Goal: Transaction & Acquisition: Obtain resource

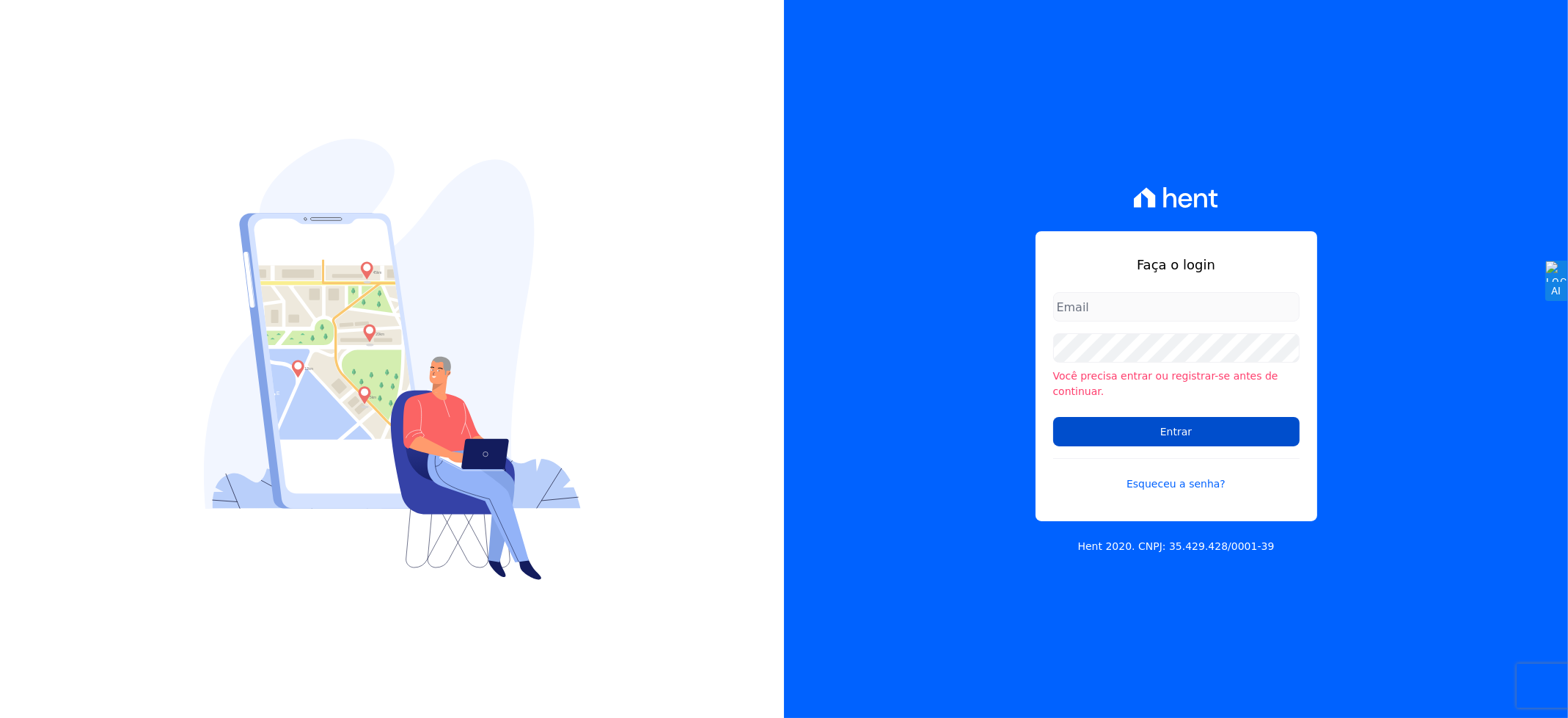
type input "andersoncruz@construtoravitale.com.br"
click at [1148, 432] on input "Entrar" at bounding box center [1176, 432] width 246 height 30
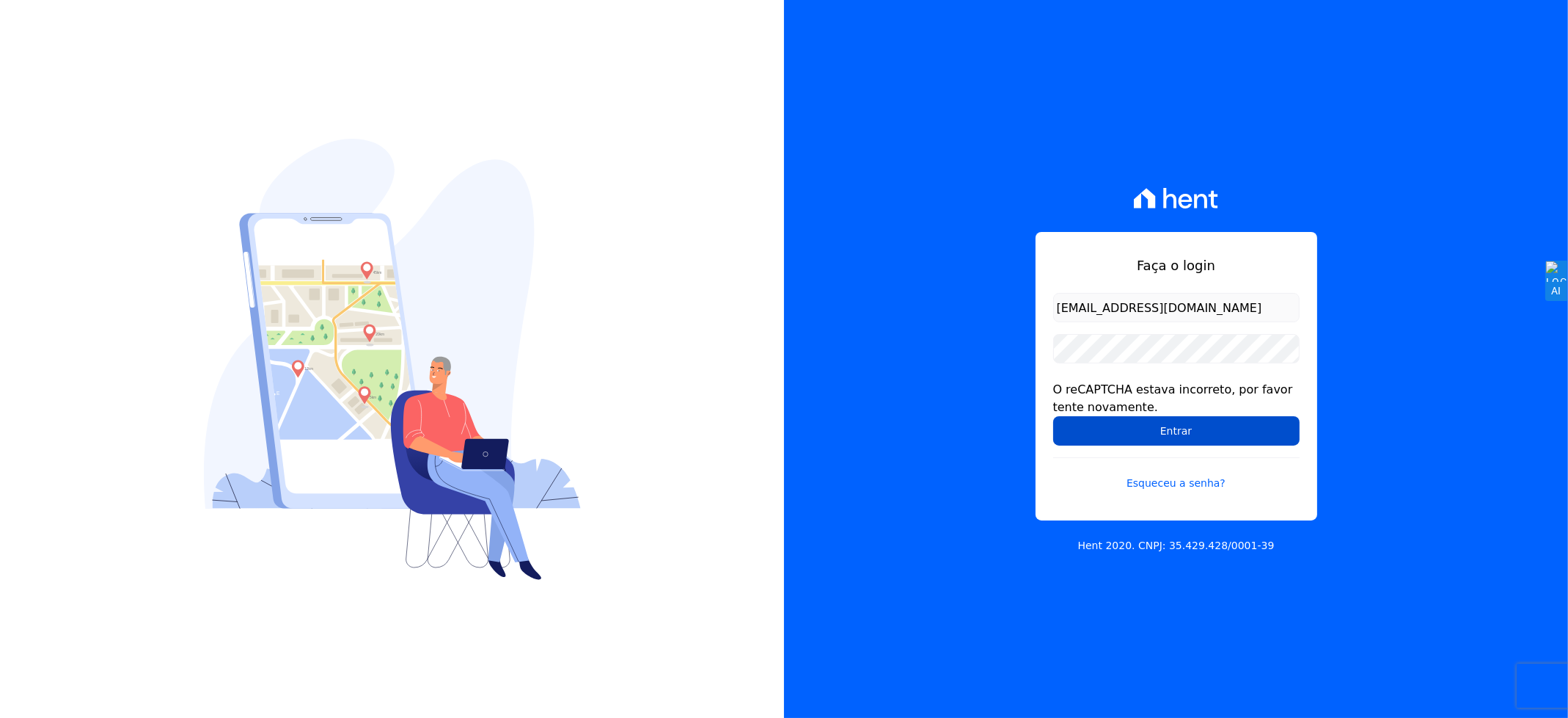
click at [1107, 432] on input "Entrar" at bounding box center [1176, 431] width 246 height 30
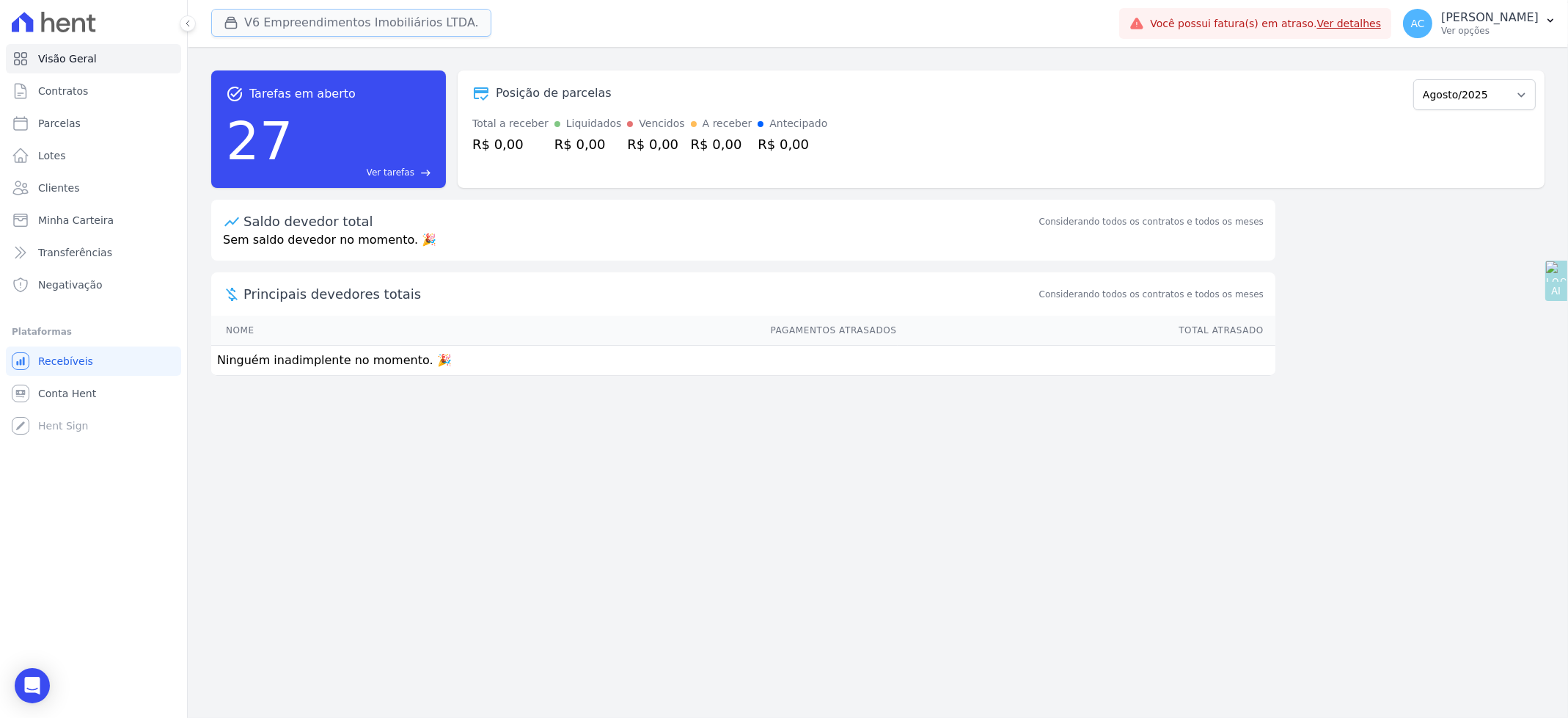
click at [270, 26] on button "V6 Empreendimentos Imobiliários LTDA." at bounding box center [350, 23] width 280 height 28
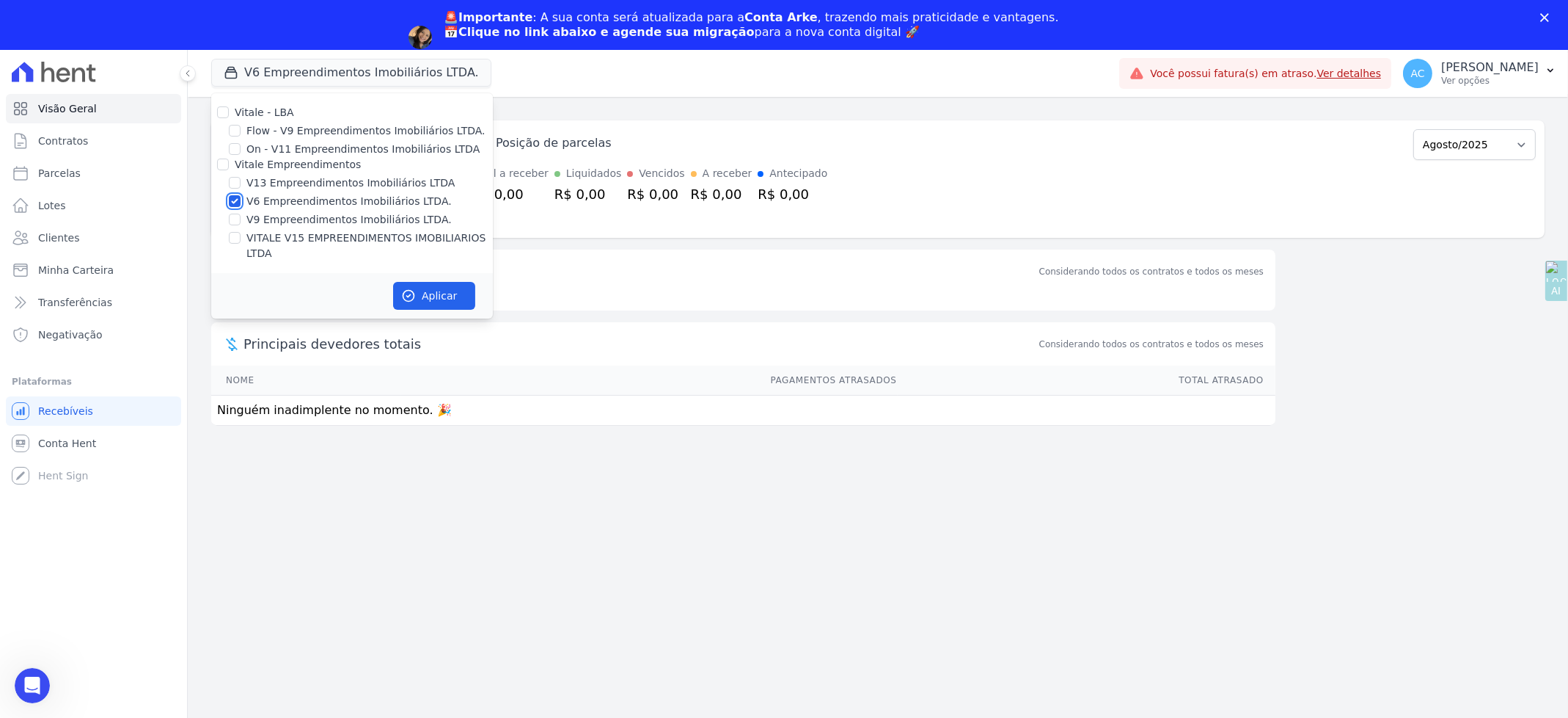
click at [234, 205] on input "V6 Empreendimentos Imobiliários LTDA." at bounding box center [235, 201] width 12 height 12
checkbox input "false"
click at [236, 190] on div "V13 Empreendimentos Imobiliários LTDA" at bounding box center [351, 183] width 282 height 16
click at [234, 236] on input "VITALE V15 EMPREENDIMENTOS IMOBILIARIOS LTDA" at bounding box center [235, 238] width 12 height 12
checkbox input "true"
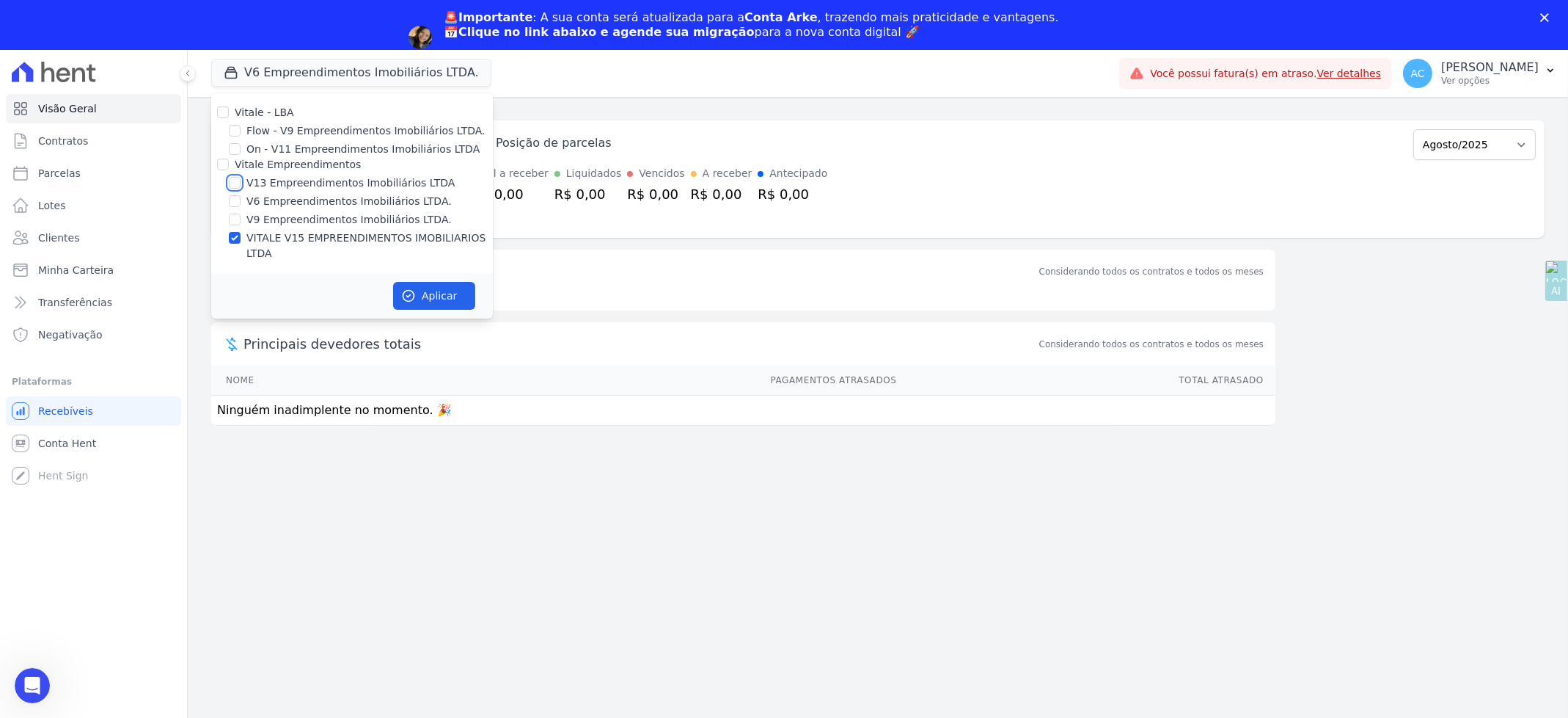
click at [236, 178] on input "V13 Empreendimentos Imobiliários LTDA" at bounding box center [235, 183] width 12 height 12
checkbox input "true"
click at [455, 282] on button "Aplicar" at bounding box center [434, 296] width 82 height 28
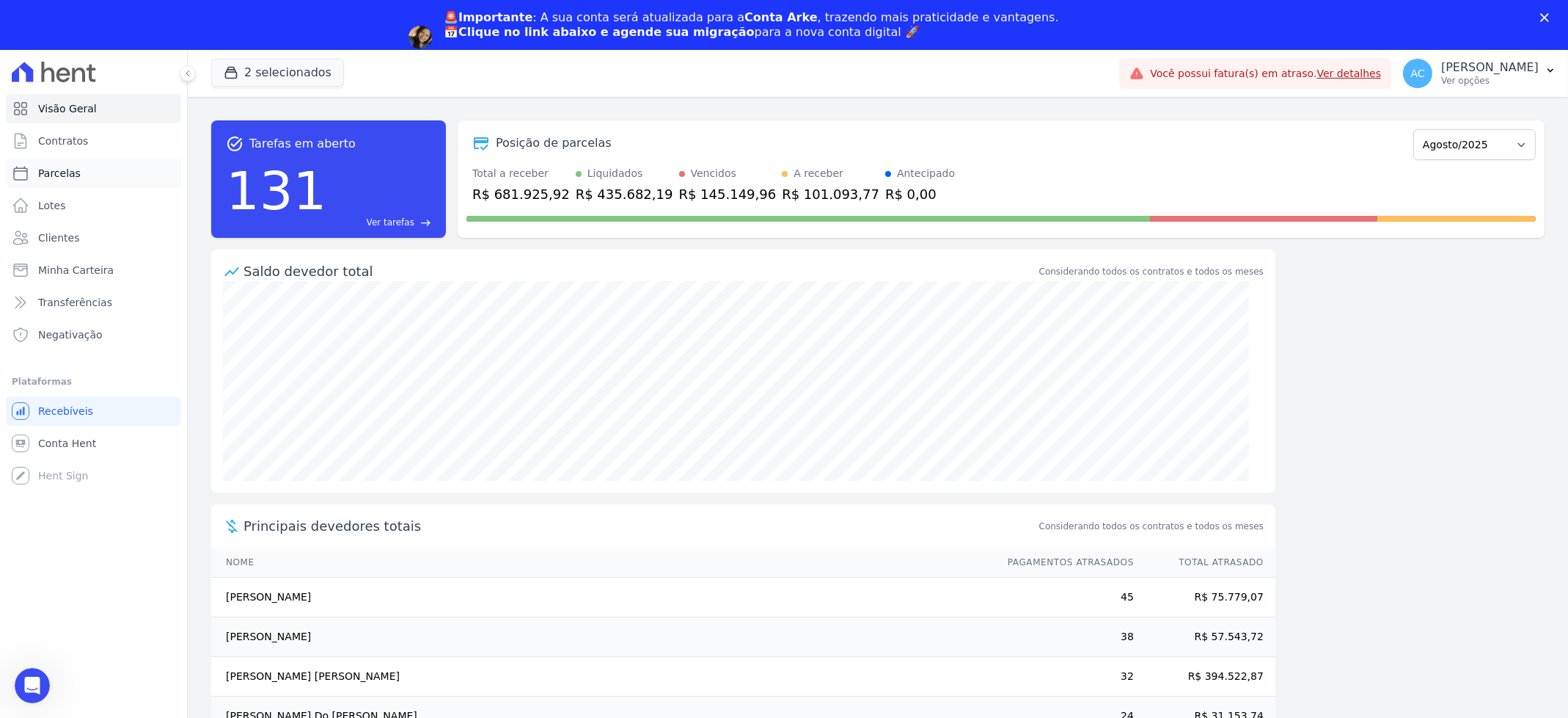
click at [61, 174] on span "Parcelas" at bounding box center [59, 172] width 43 height 15
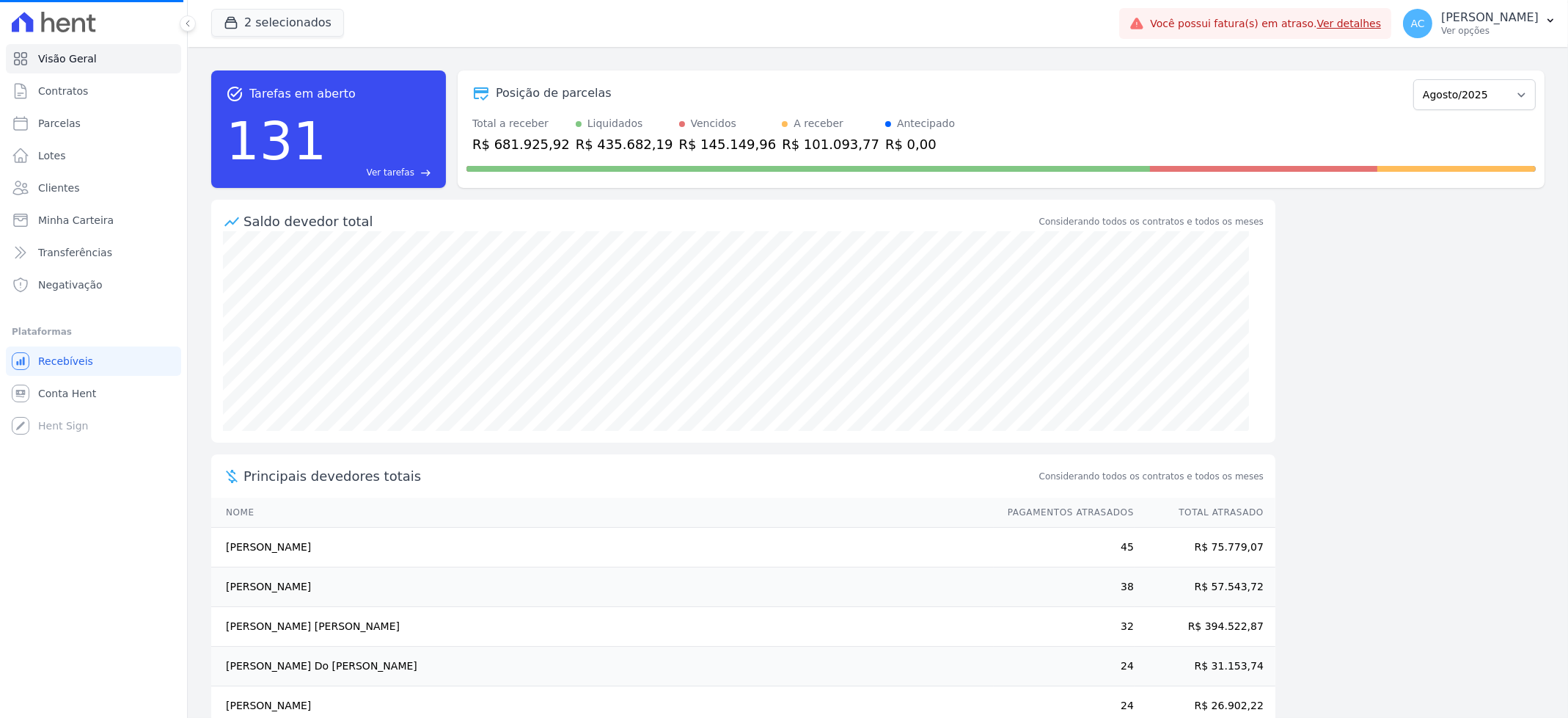
select select
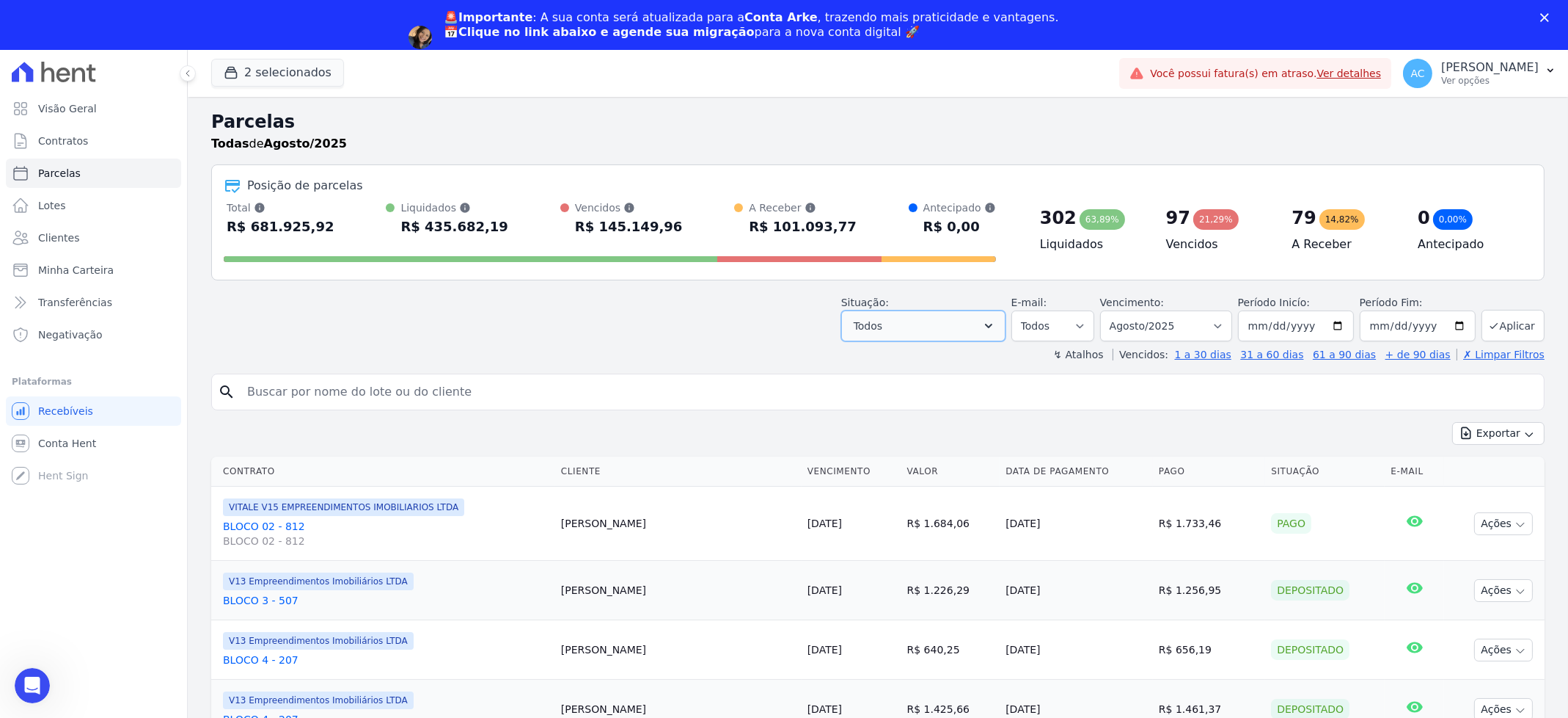
click at [969, 323] on button "Todos" at bounding box center [924, 325] width 164 height 31
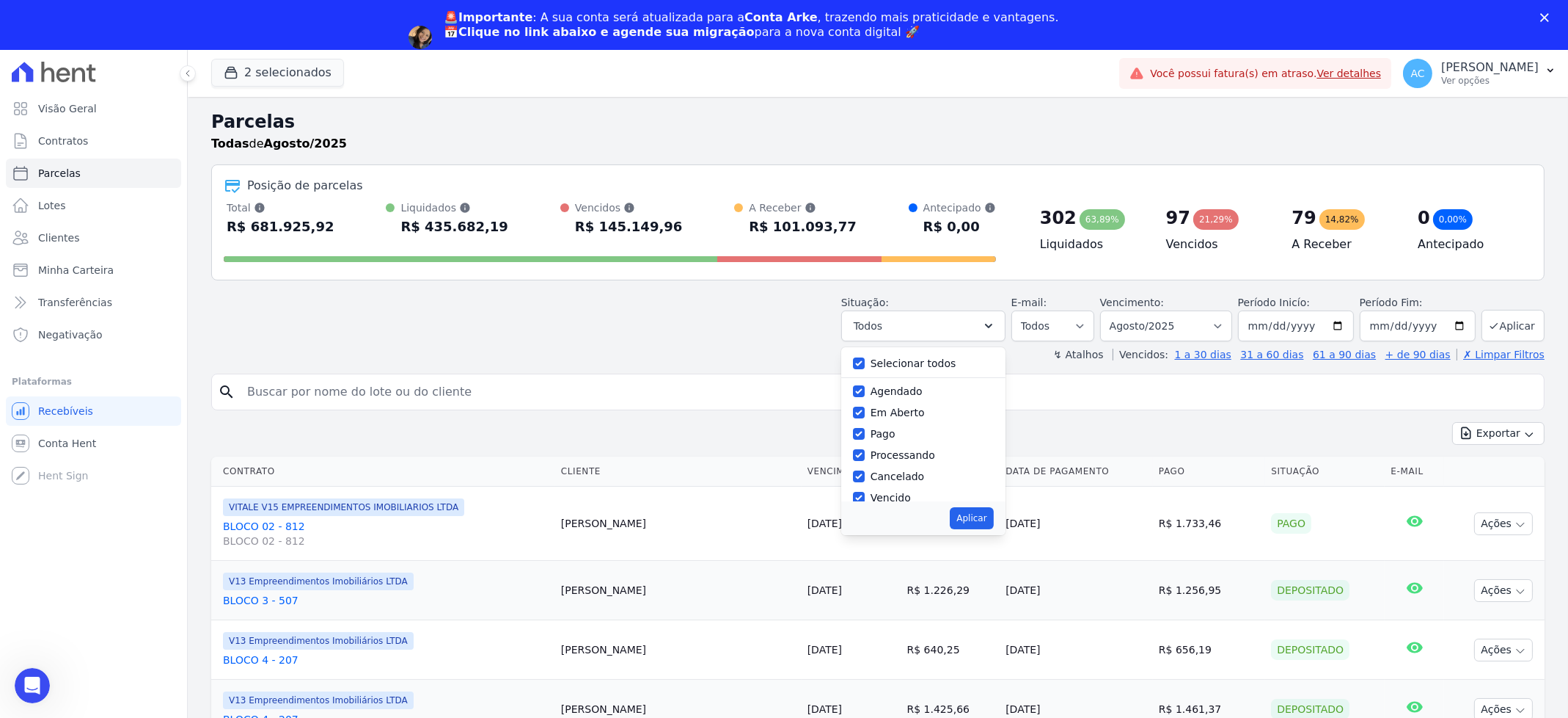
click at [859, 363] on div "Selecionar todos Agendado Em Aberto Pago Processando Cancelado Vencido Transfer…" at bounding box center [924, 424] width 164 height 154
click at [865, 364] on input "Selecionar todos" at bounding box center [859, 363] width 12 height 12
checkbox input "false"
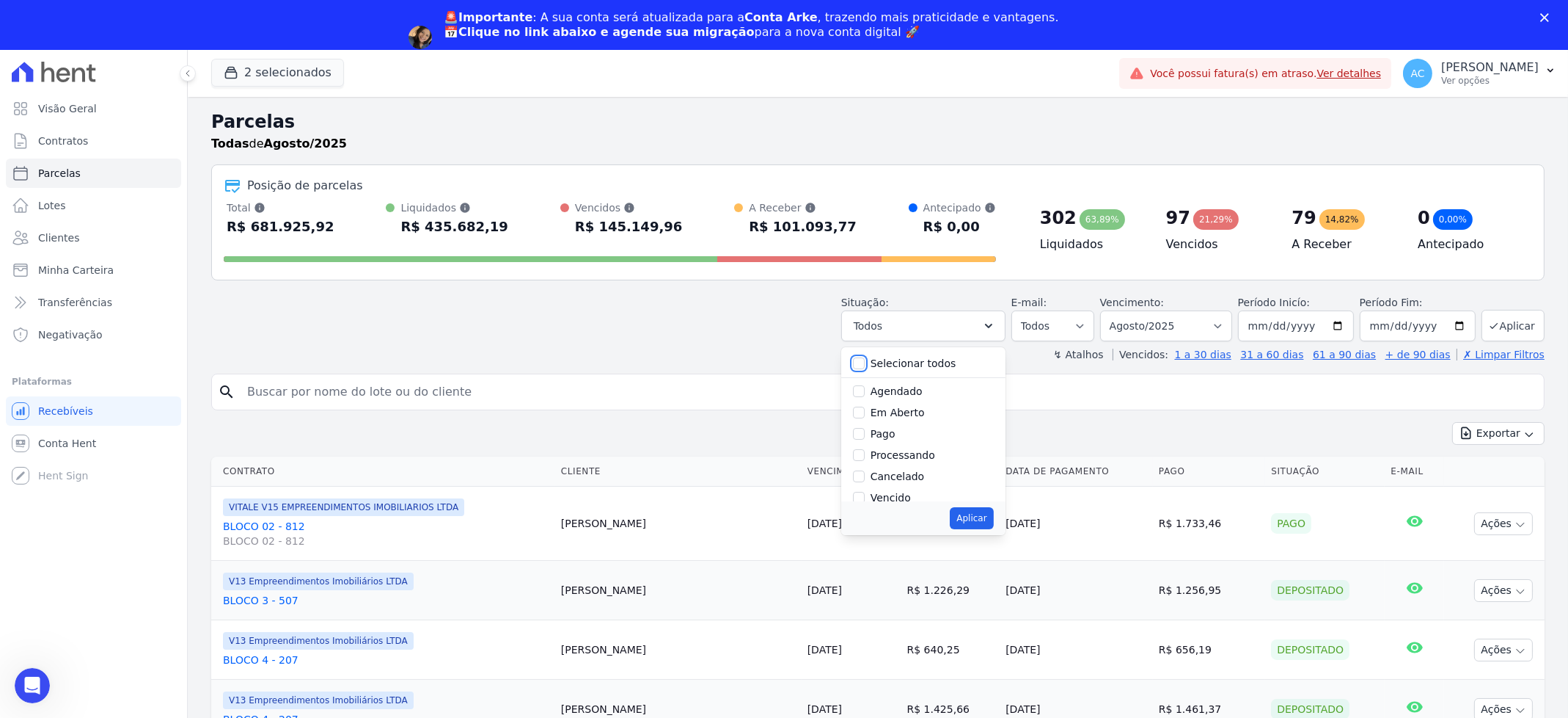
checkbox input "false"
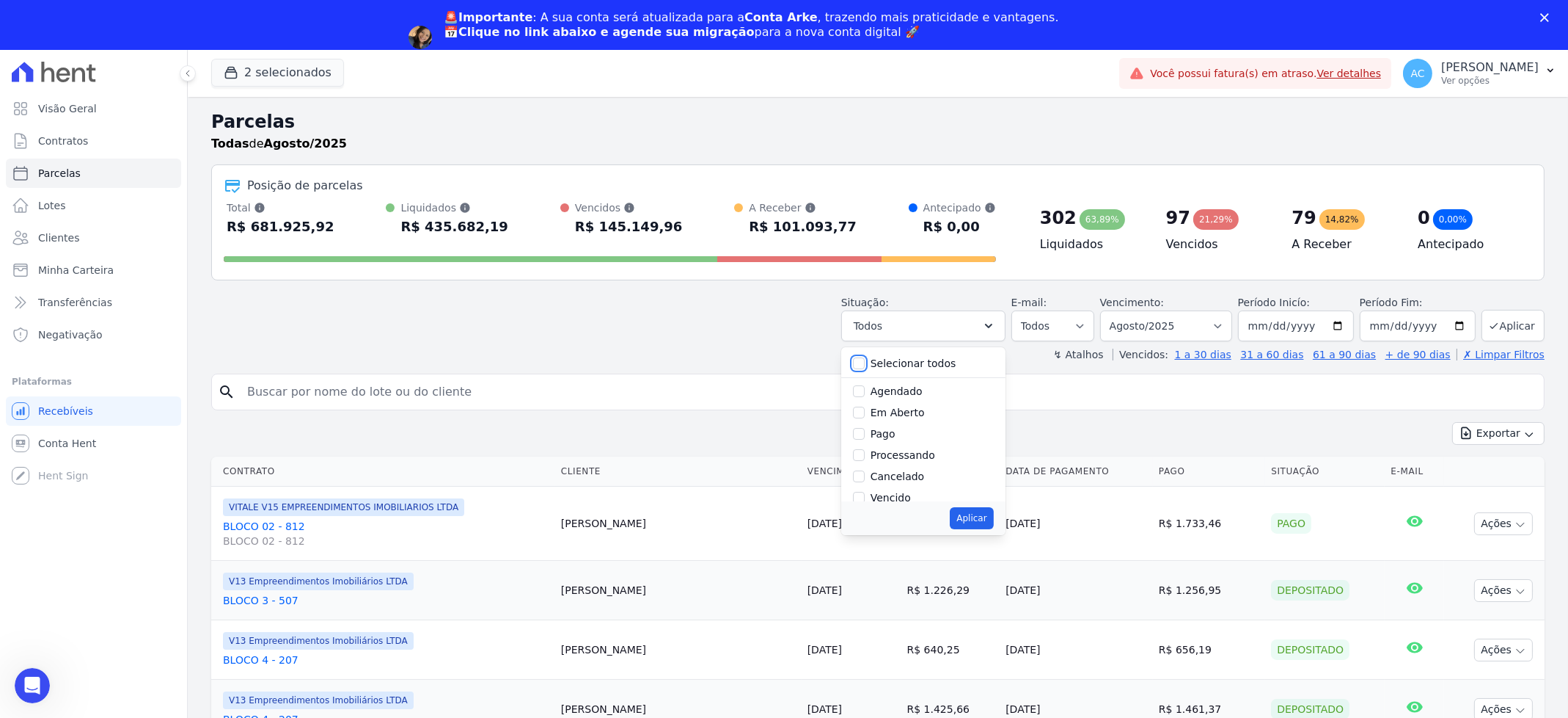
checkbox input "false"
click at [865, 436] on input "Pago" at bounding box center [859, 434] width 12 height 12
checkbox input "true"
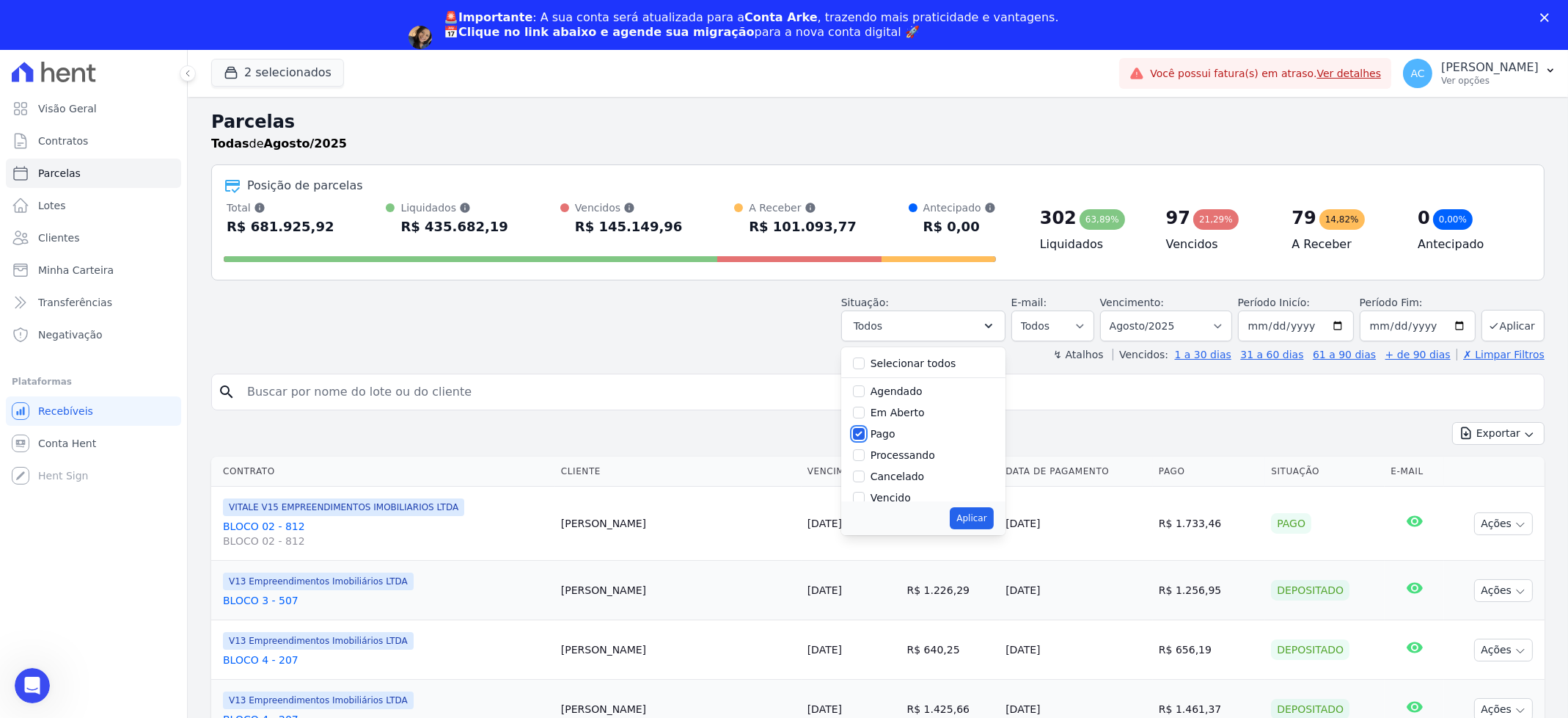
scroll to position [98, 0]
drag, startPoint x: 865, startPoint y: 422, endPoint x: 860, endPoint y: 443, distance: 21.6
click at [864, 422] on input "Transferindo" at bounding box center [859, 421] width 12 height 12
checkbox input "true"
click at [860, 444] on input "Depositado" at bounding box center [859, 443] width 12 height 12
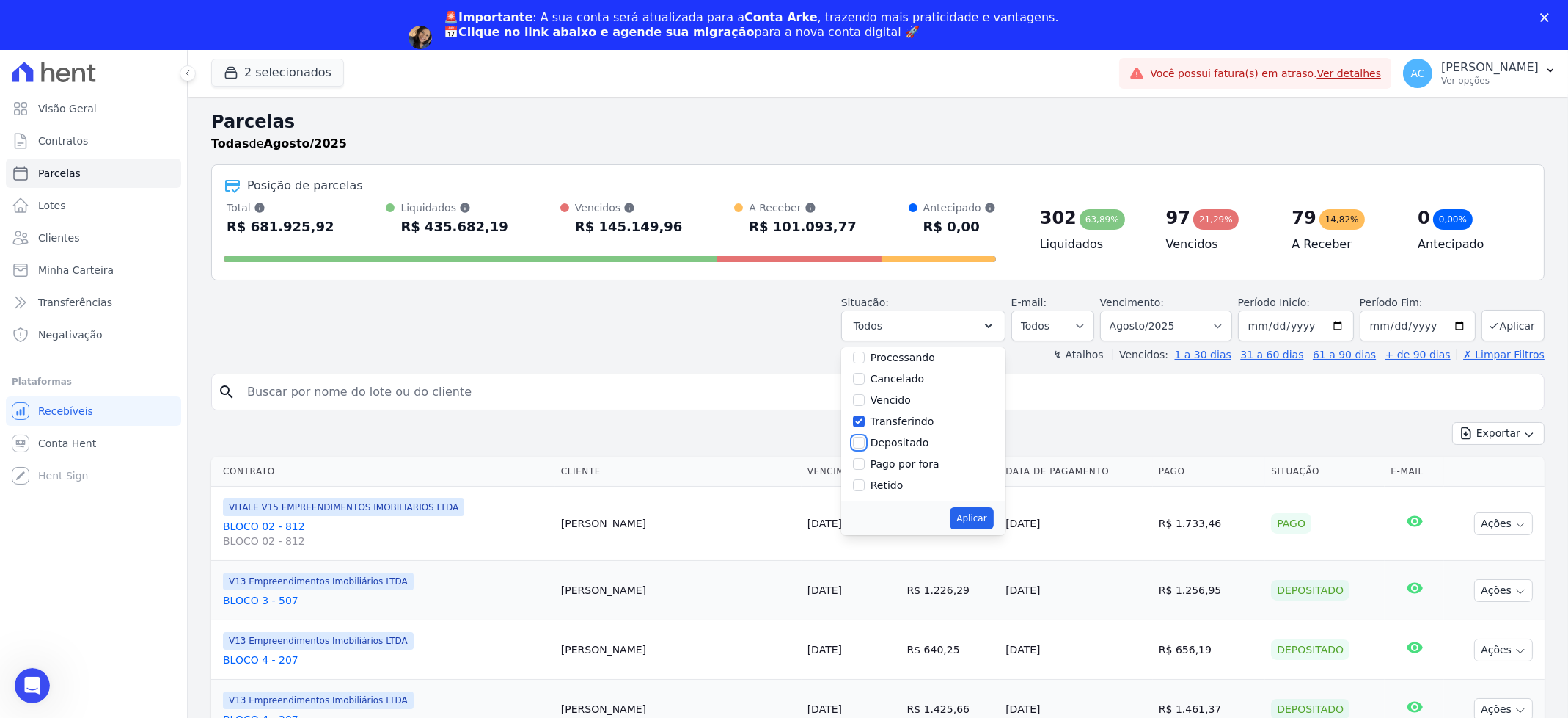
checkbox input "true"
click at [993, 525] on button "Aplicar" at bounding box center [972, 518] width 44 height 22
select select "paid"
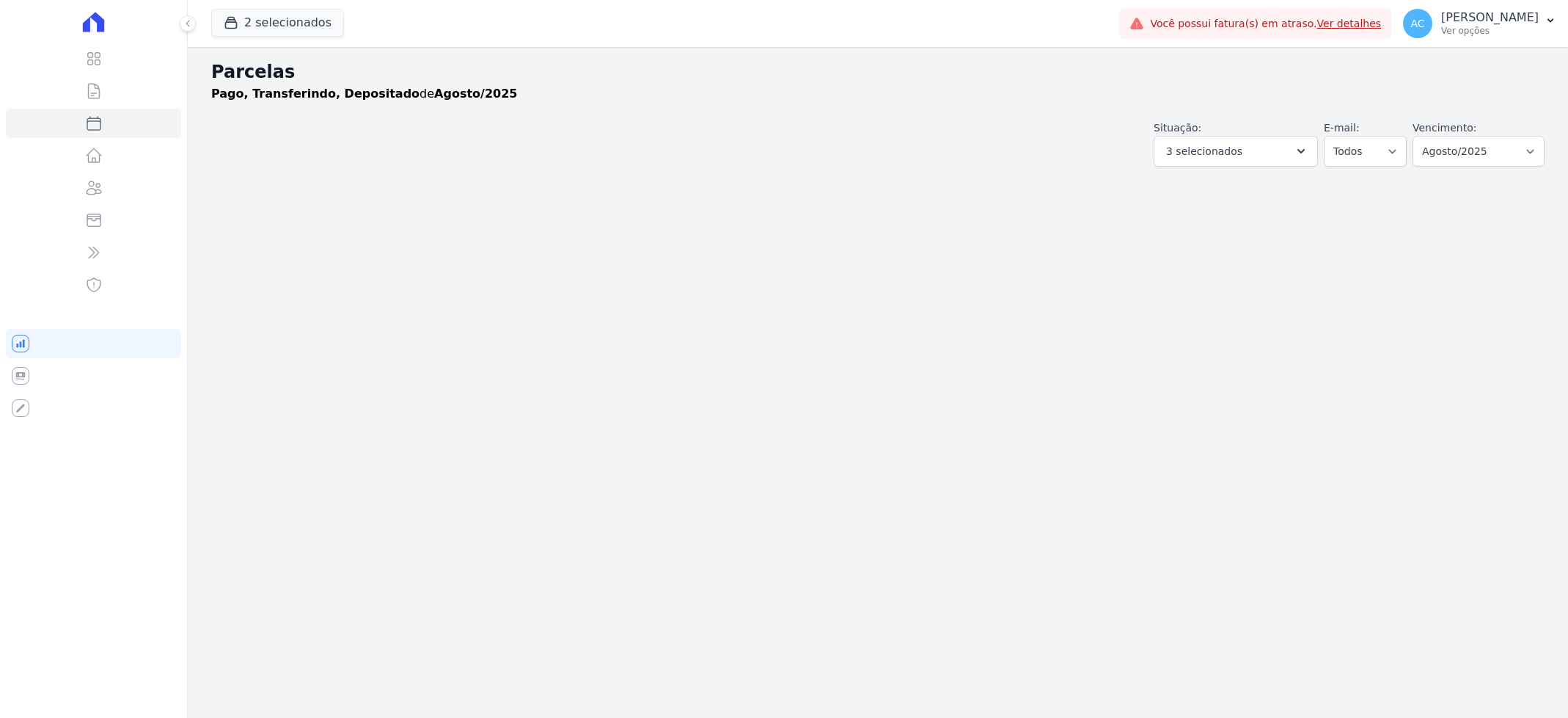
select select
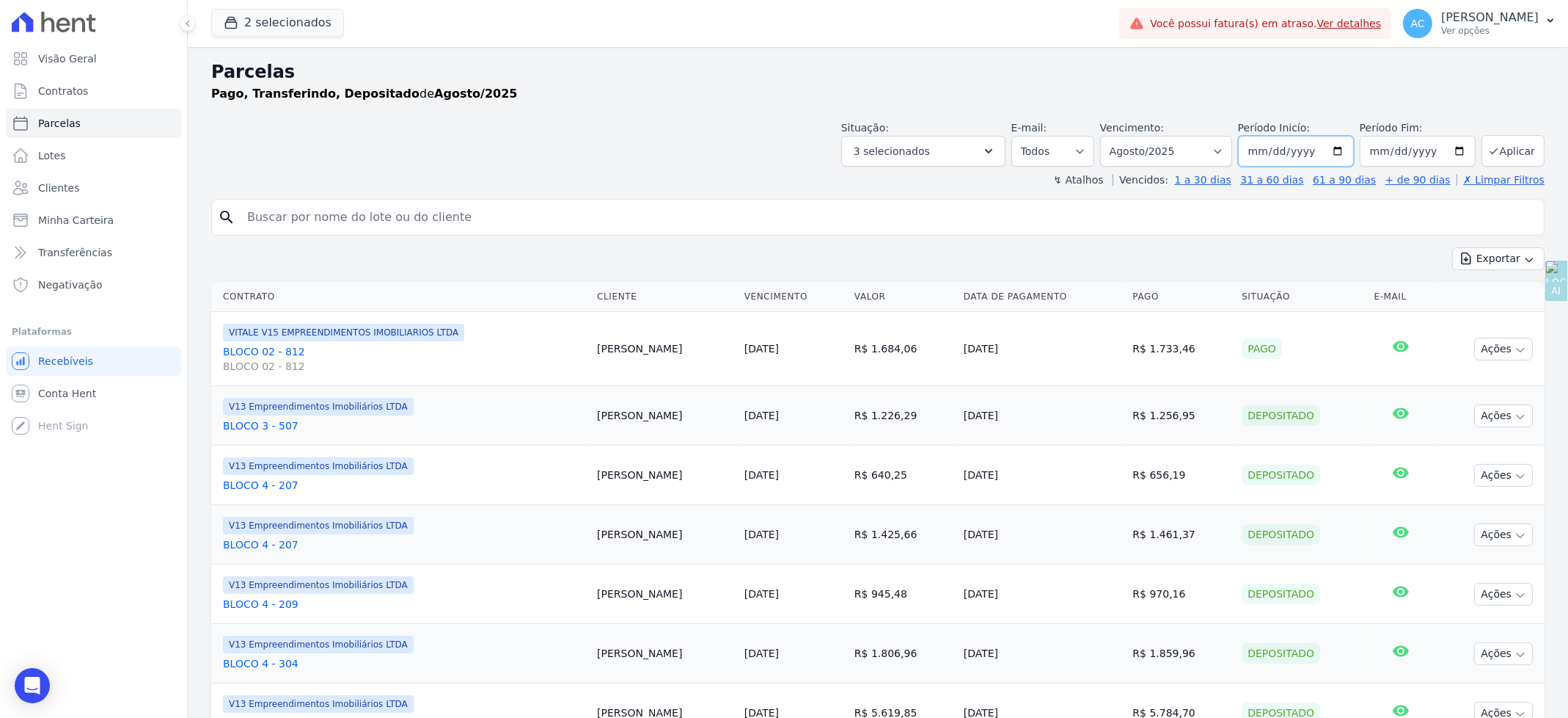
click at [1250, 152] on input "2025-08-01" at bounding box center [1296, 151] width 116 height 31
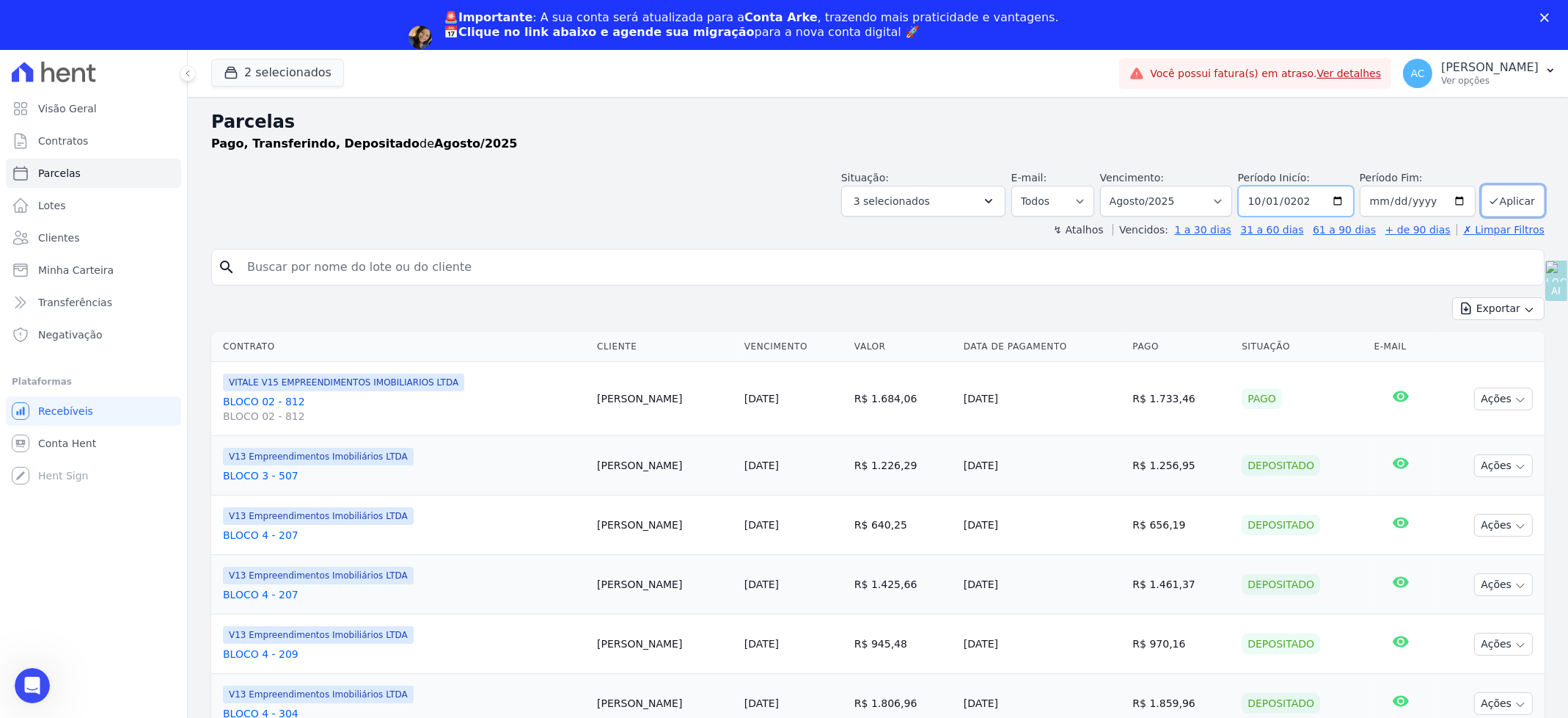
type input "[DATE]"
click at [1508, 197] on button "Aplicar" at bounding box center [1514, 201] width 63 height 32
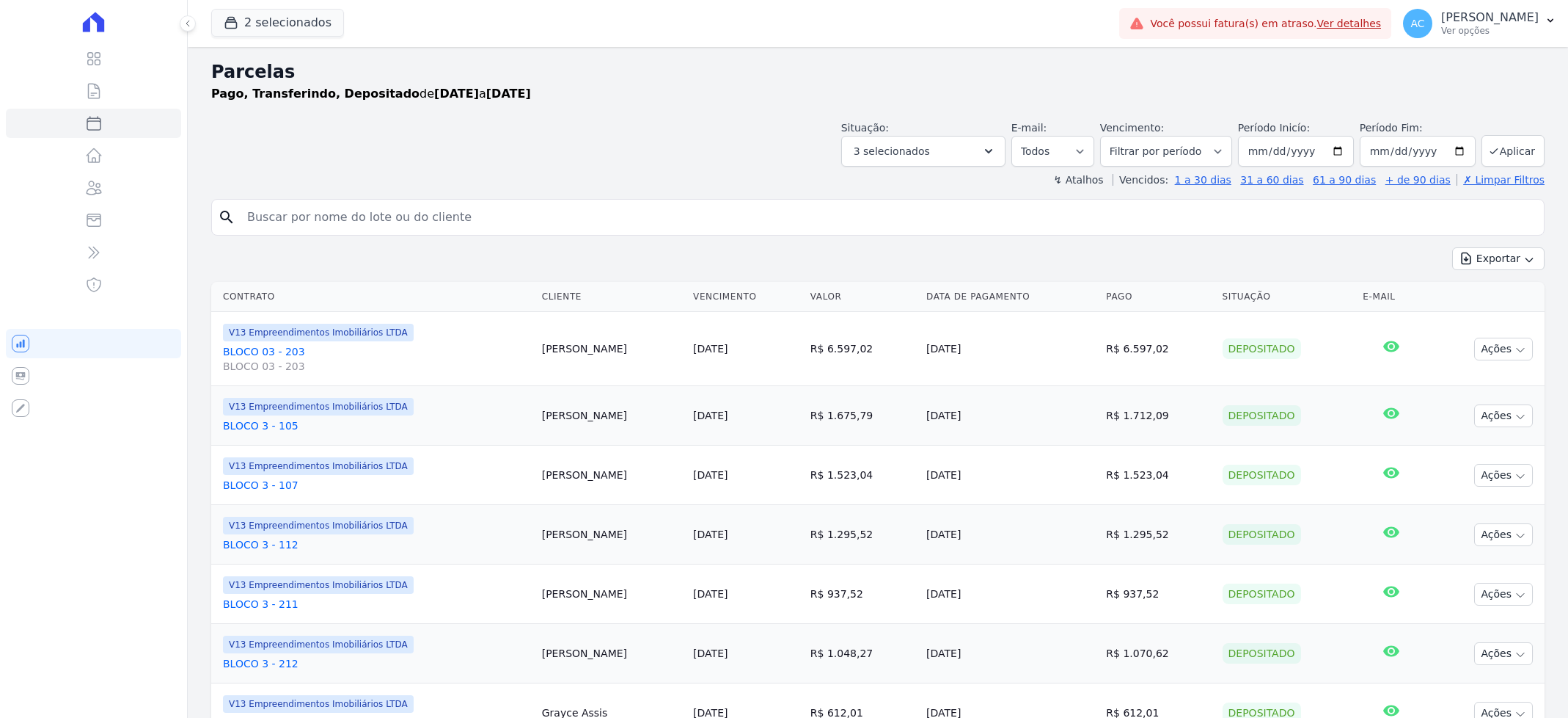
select select
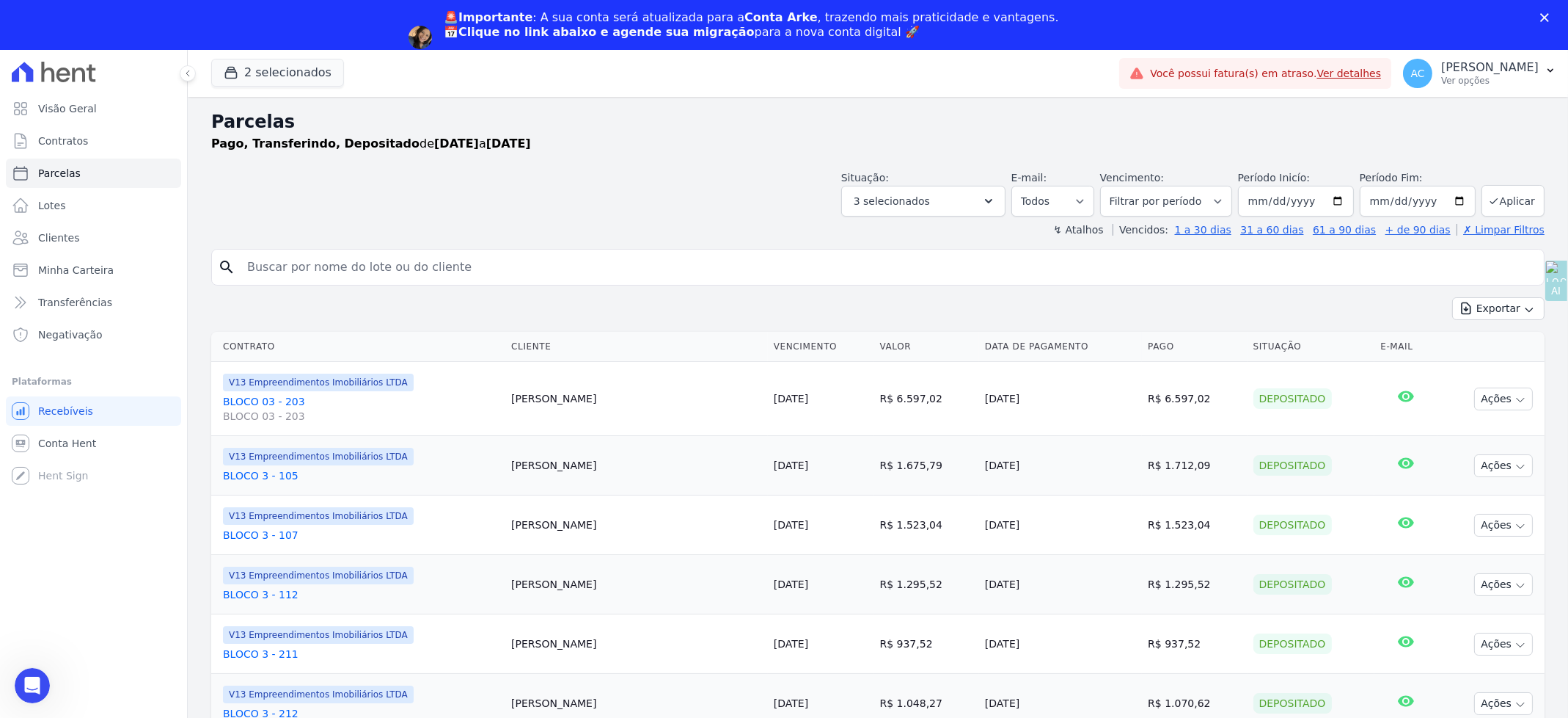
drag, startPoint x: 1504, startPoint y: 308, endPoint x: 1497, endPoint y: 331, distance: 24.0
click at [1504, 307] on button "Exportar" at bounding box center [1498, 308] width 92 height 23
click at [1481, 371] on span "Exportar CSV" at bounding box center [1497, 368] width 78 height 15
click at [36, 688] on icon "Abrir mensagem da Intercom" at bounding box center [31, 683] width 24 height 24
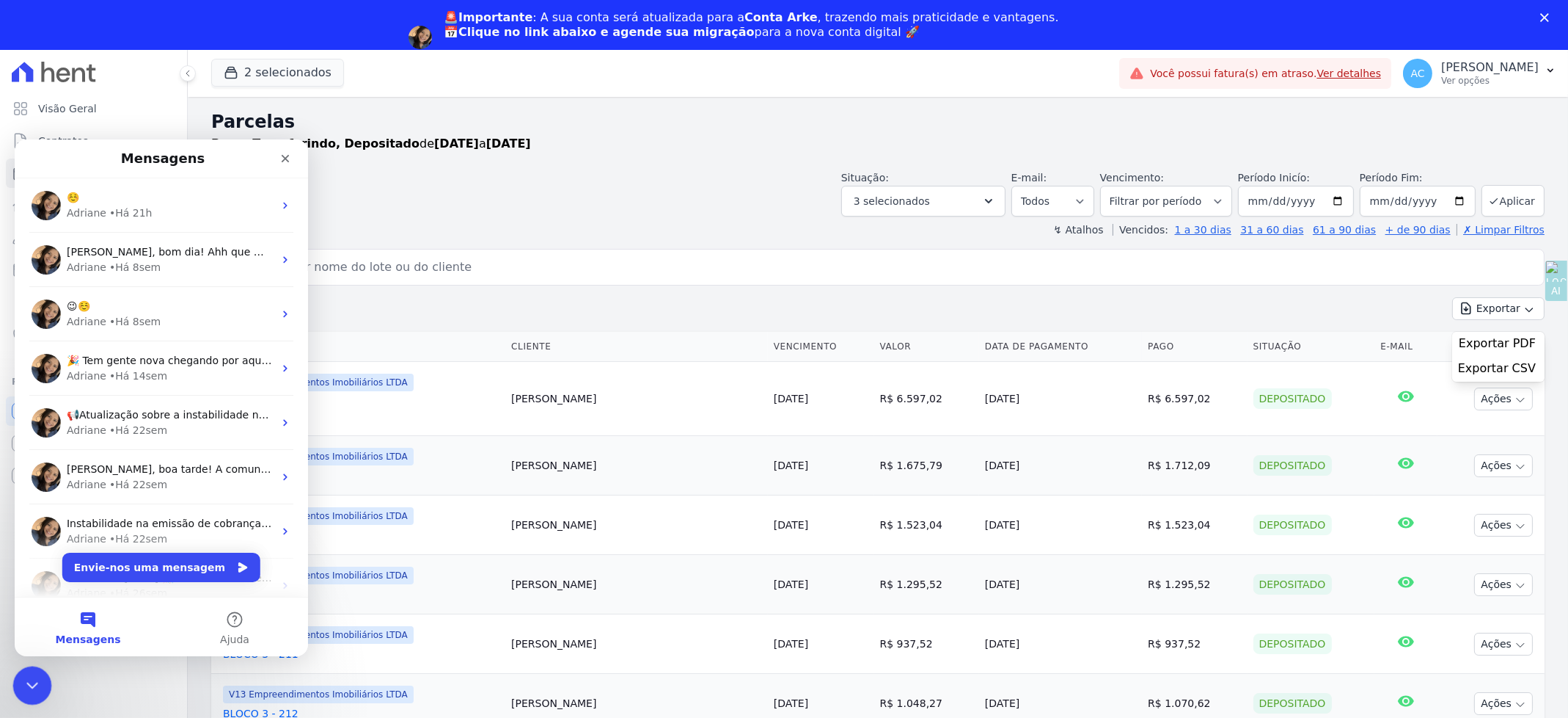
click at [31, 667] on div "Fechar mensagem da Intercom" at bounding box center [31, 683] width 36 height 36
